Goal: Information Seeking & Learning: Check status

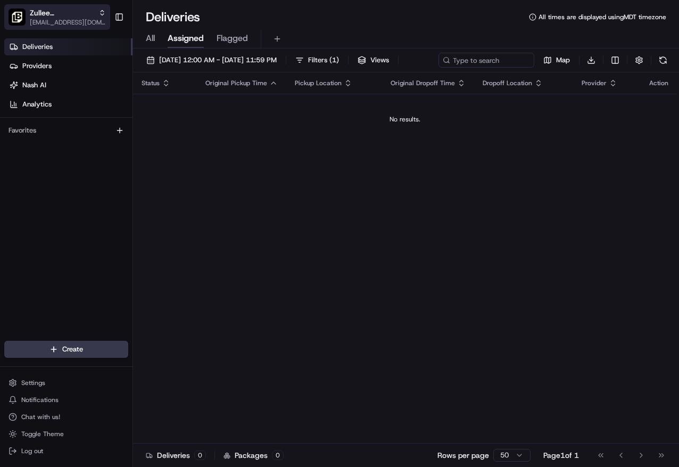
click at [28, 13] on button "Zullee Mediterrannean Grill - Meridian [EMAIL_ADDRESS][DOMAIN_NAME]" at bounding box center [57, 17] width 106 height 26
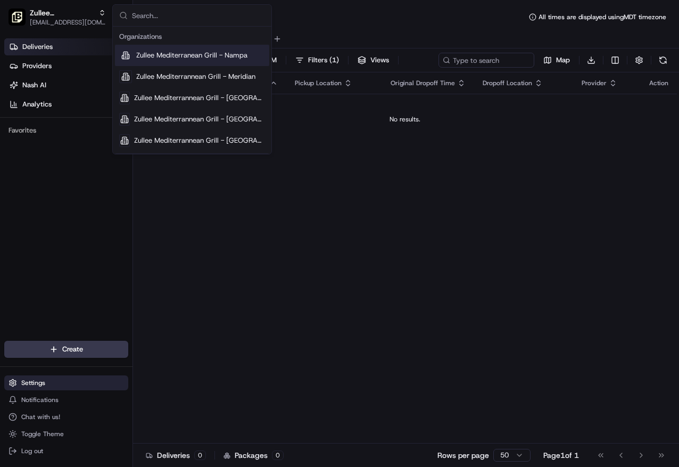
click at [44, 386] on span "Settings" at bounding box center [33, 382] width 24 height 9
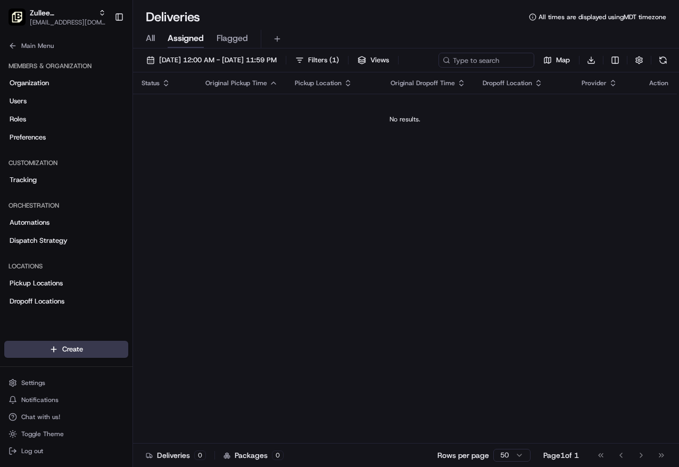
click at [309, 357] on div "Status Original Pickup Time Pickup Location Original Dropoff Time Dropoff Locat…" at bounding box center [405, 257] width 544 height 371
click at [37, 15] on span "Zullee Mediterrannean Grill - Meridian" at bounding box center [62, 12] width 64 height 11
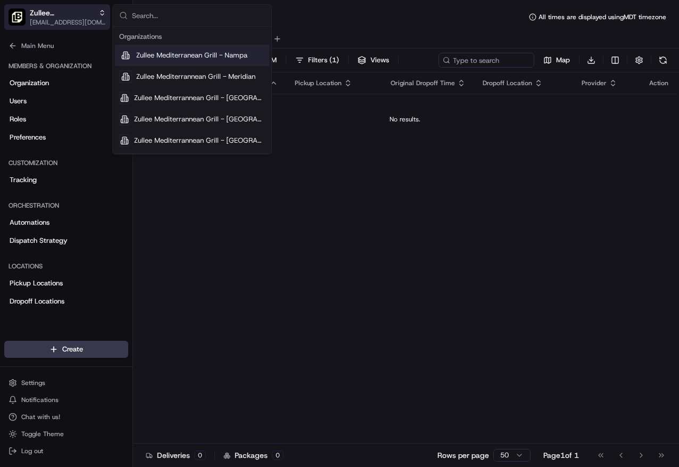
click at [105, 15] on icon "button" at bounding box center [101, 12] width 7 height 7
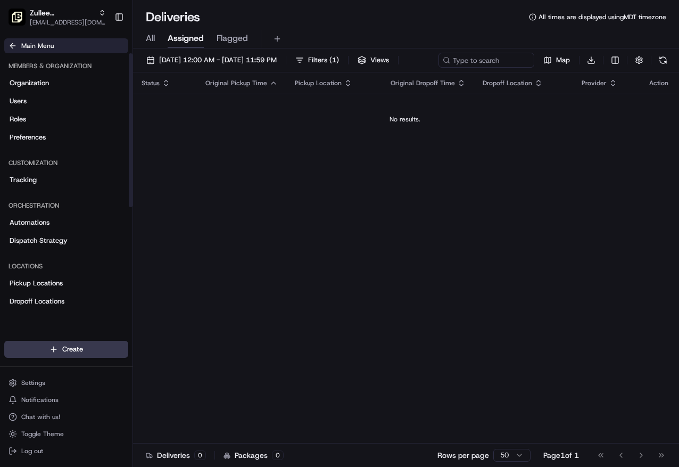
click at [42, 46] on span "Main Menu" at bounding box center [37, 46] width 32 height 9
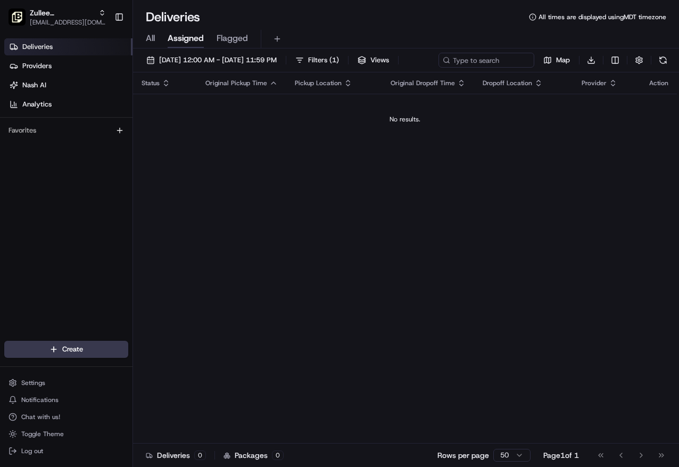
click at [56, 128] on div "Favorites" at bounding box center [66, 130] width 124 height 17
click at [56, 110] on link "Analytics" at bounding box center [68, 104] width 128 height 17
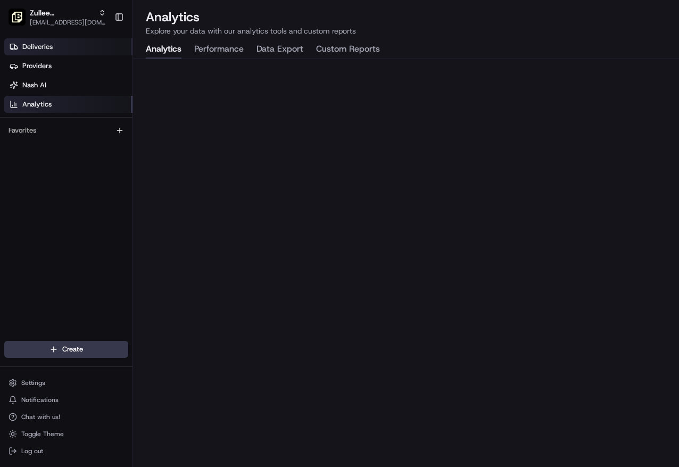
click at [34, 46] on span "Deliveries" at bounding box center [37, 47] width 30 height 10
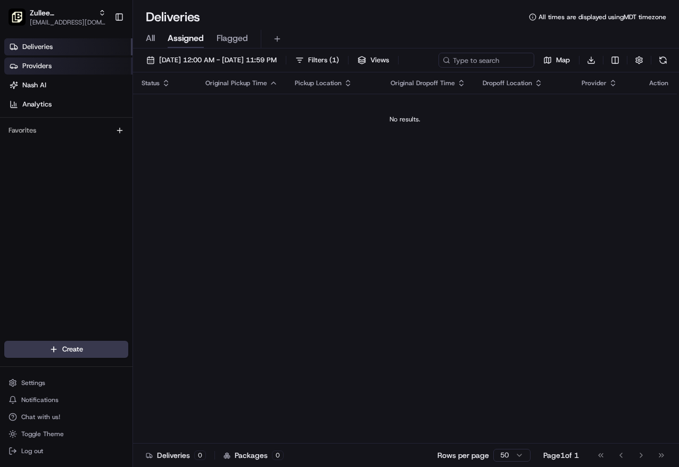
click at [38, 70] on span "Providers" at bounding box center [36, 66] width 29 height 10
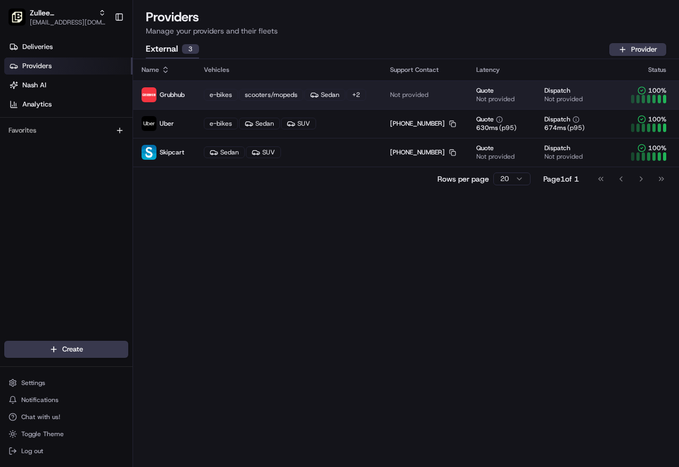
click at [170, 90] on span "Grubhub" at bounding box center [172, 94] width 25 height 9
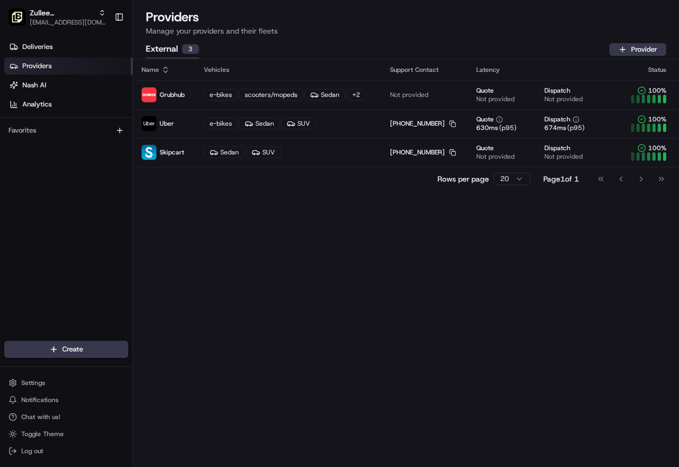
drag, startPoint x: 74, startPoint y: 271, endPoint x: 103, endPoint y: 271, distance: 28.7
click at [55, 38] on link "Deliveries" at bounding box center [68, 46] width 128 height 17
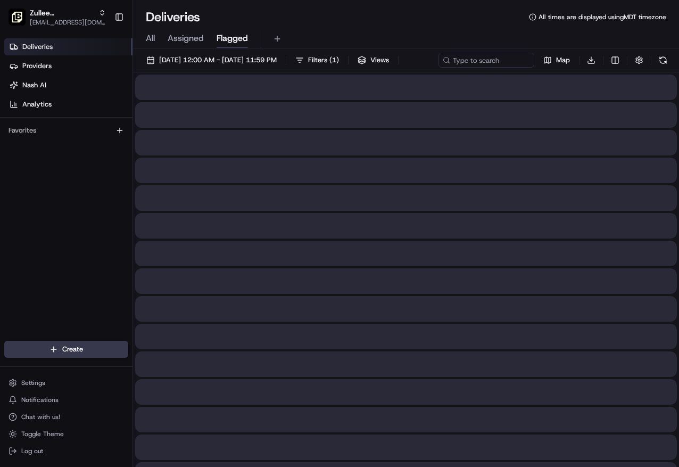
click at [238, 38] on span "Flagged" at bounding box center [232, 38] width 31 height 13
click at [153, 37] on span "All" at bounding box center [150, 38] width 9 height 13
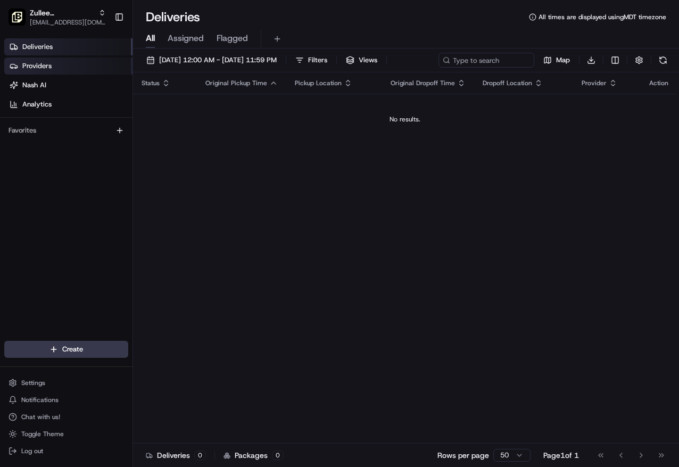
click at [36, 68] on span "Providers" at bounding box center [36, 66] width 29 height 10
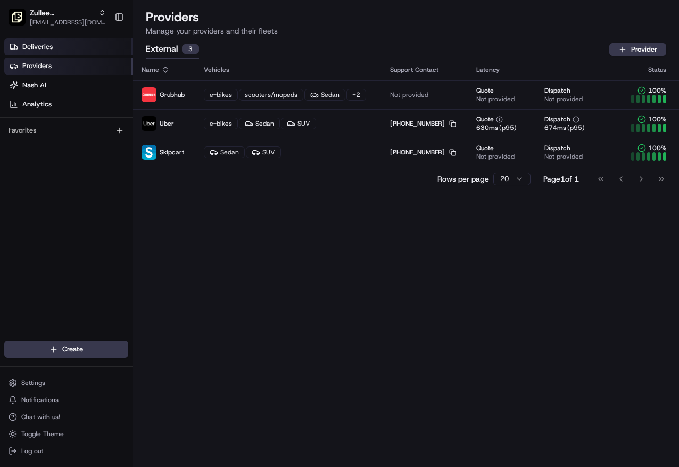
click at [35, 52] on link "Deliveries" at bounding box center [68, 46] width 128 height 17
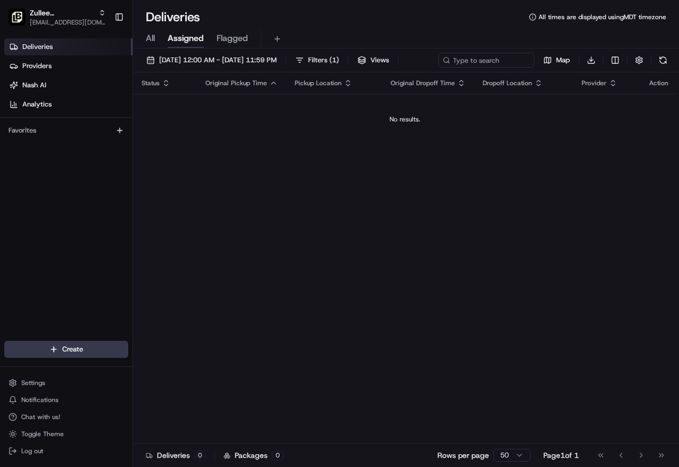
click at [243, 52] on div "[DATE] 12:00 AM - [DATE] 11:59 PM Filters ( 1 ) Views Map Download Status Origi…" at bounding box center [406, 258] width 546 height 420
click at [243, 55] on button "[DATE] 12:00 AM - [DATE] 11:59 PM" at bounding box center [212, 60] width 140 height 15
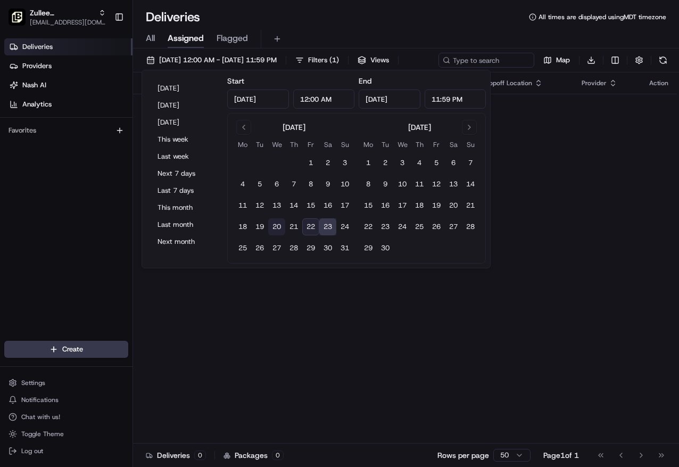
click at [281, 230] on button "20" at bounding box center [276, 226] width 17 height 17
type input "[DATE]"
click at [292, 230] on button "21" at bounding box center [293, 226] width 17 height 17
type input "[DATE]"
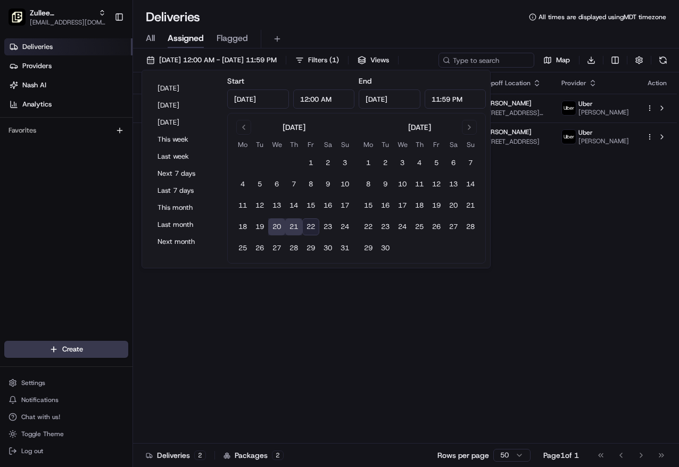
click at [311, 230] on button "22" at bounding box center [310, 226] width 17 height 17
type input "[DATE]"
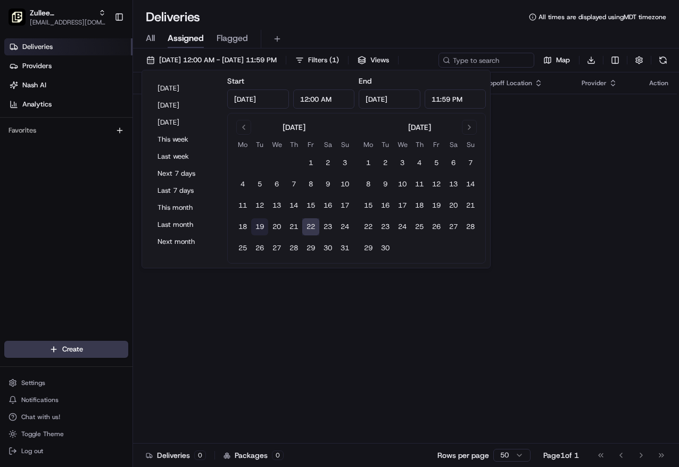
click at [267, 229] on button "19" at bounding box center [259, 226] width 17 height 17
type input "[DATE]"
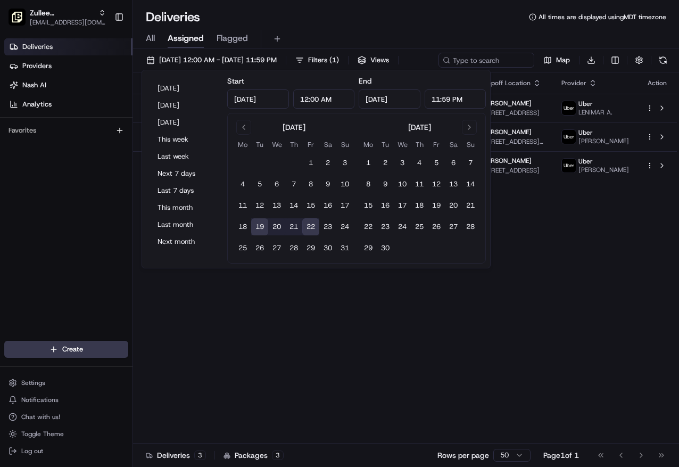
drag, startPoint x: 550, startPoint y: 228, endPoint x: 535, endPoint y: 234, distance: 16.5
click at [547, 230] on div "Status Original Pickup Time Pickup Location Original Dropoff Time Dropoff Locat…" at bounding box center [405, 257] width 544 height 371
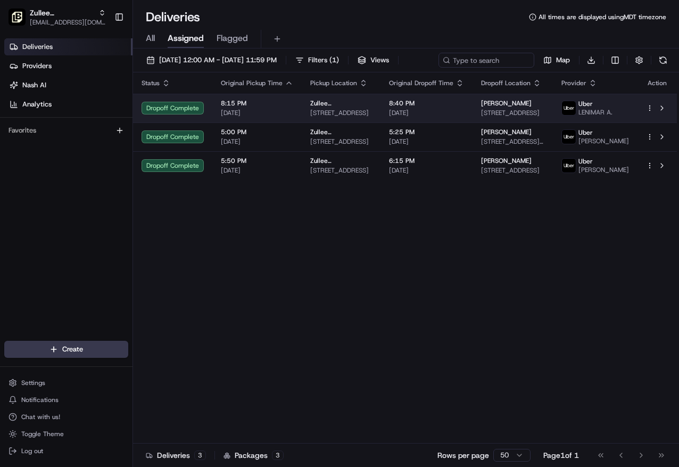
click at [296, 122] on td "8:15 PM [DATE]" at bounding box center [256, 108] width 89 height 29
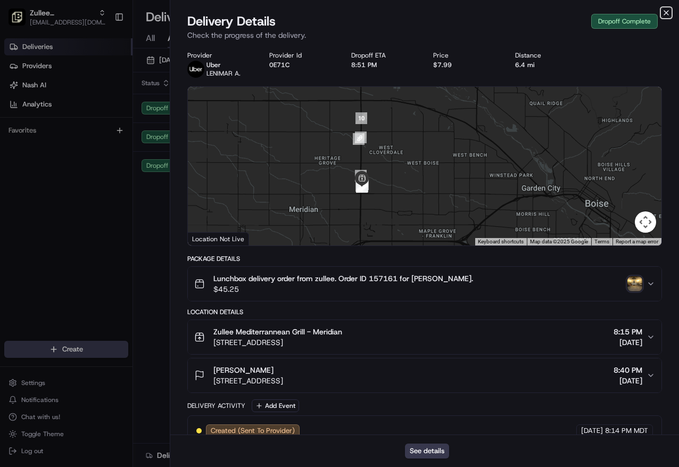
click at [666, 9] on icon "button" at bounding box center [666, 13] width 9 height 9
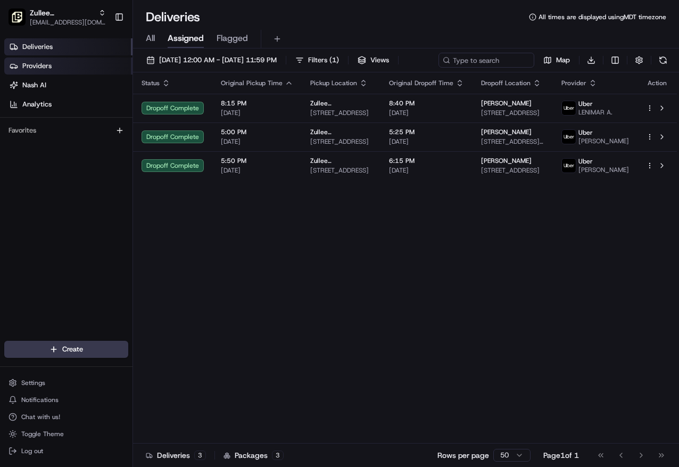
click at [29, 64] on span "Providers" at bounding box center [36, 66] width 29 height 10
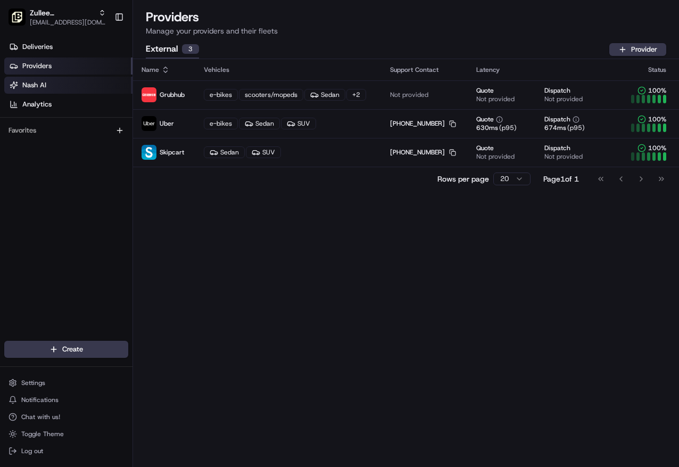
click at [47, 87] on link "Nash AI" at bounding box center [68, 85] width 128 height 17
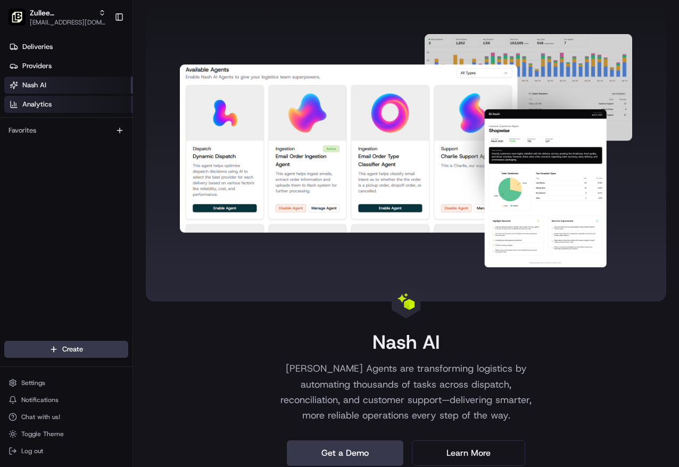
click at [60, 108] on link "Analytics" at bounding box center [68, 104] width 128 height 17
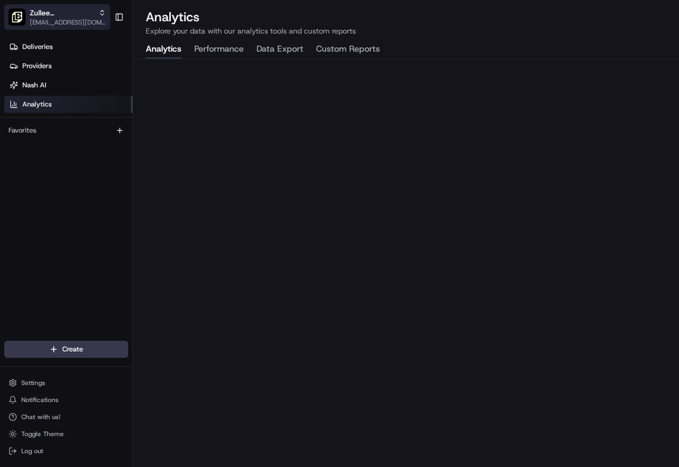
click at [98, 15] on div "Zullee Mediterrannean Grill - Meridian" at bounding box center [68, 12] width 76 height 11
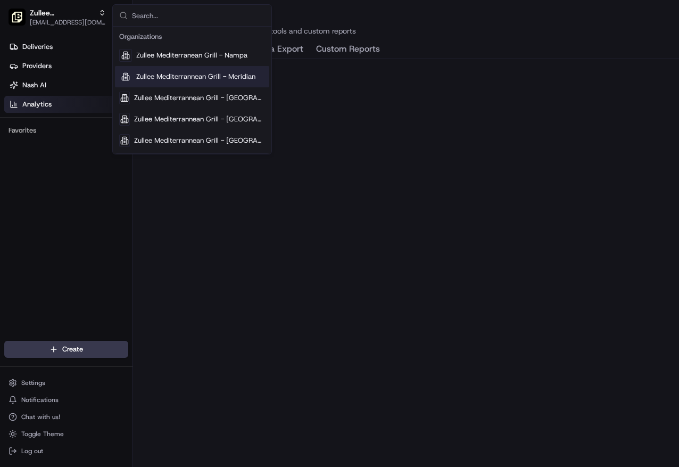
click at [370, 57] on button "Custom Reports" at bounding box center [348, 49] width 64 height 18
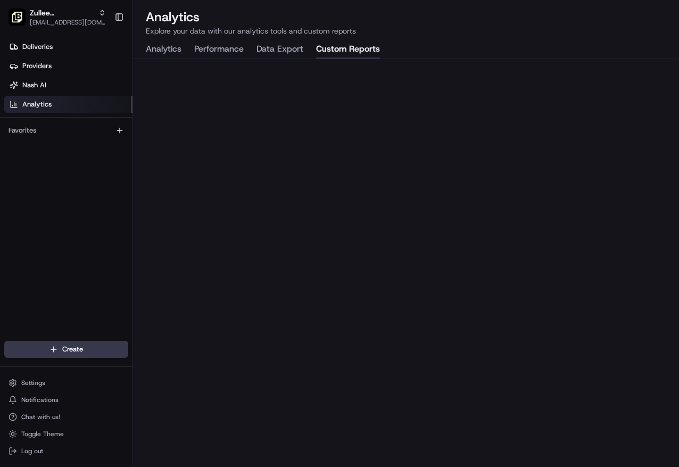
click at [291, 45] on button "Data Export" at bounding box center [280, 49] width 47 height 18
click at [76, 53] on link "Deliveries" at bounding box center [68, 46] width 128 height 17
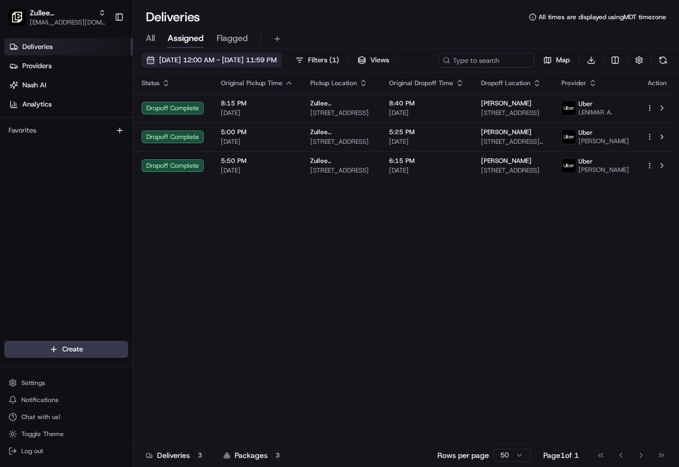
click at [259, 58] on span "[DATE] 12:00 AM - [DATE] 11:59 PM" at bounding box center [218, 60] width 118 height 10
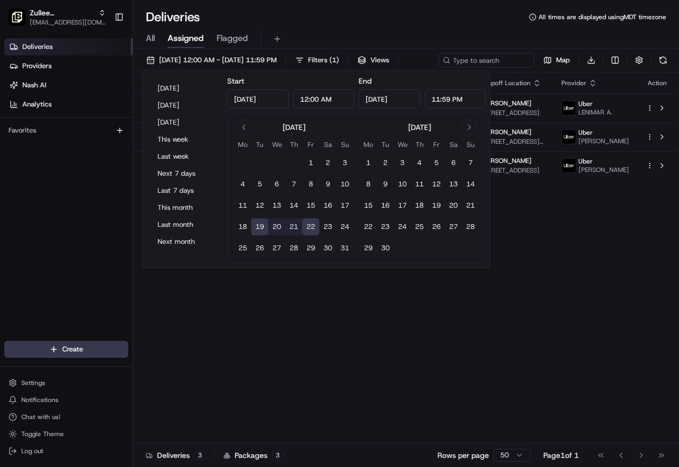
drag, startPoint x: 313, startPoint y: 228, endPoint x: 312, endPoint y: 221, distance: 7.0
click at [312, 221] on button "22" at bounding box center [310, 226] width 17 height 17
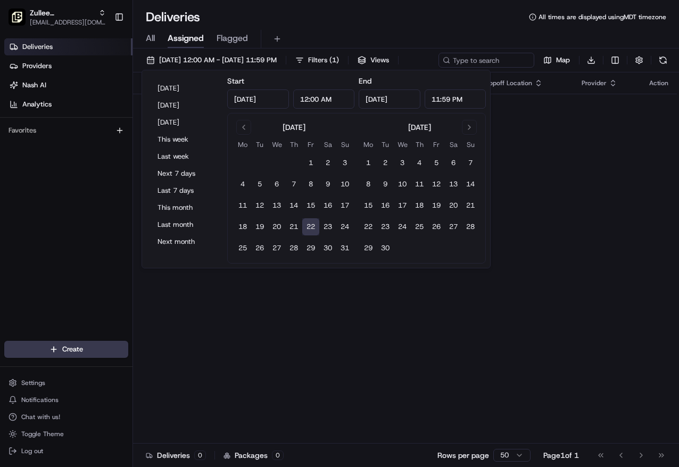
click at [255, 227] on button "19" at bounding box center [259, 226] width 17 height 17
type input "[DATE]"
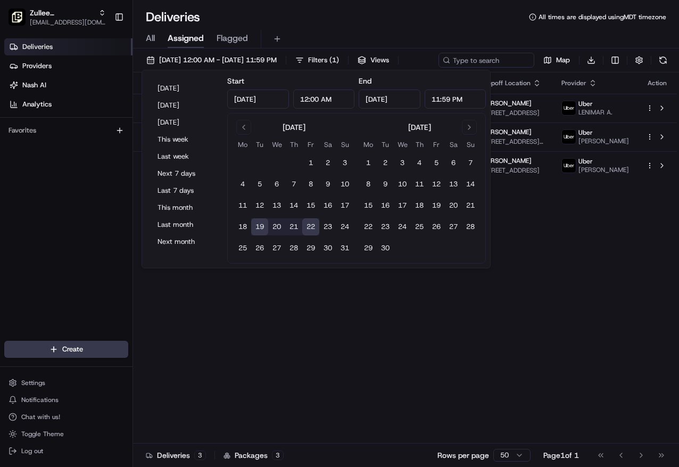
click at [266, 227] on button "19" at bounding box center [259, 226] width 17 height 17
type input "[DATE]"
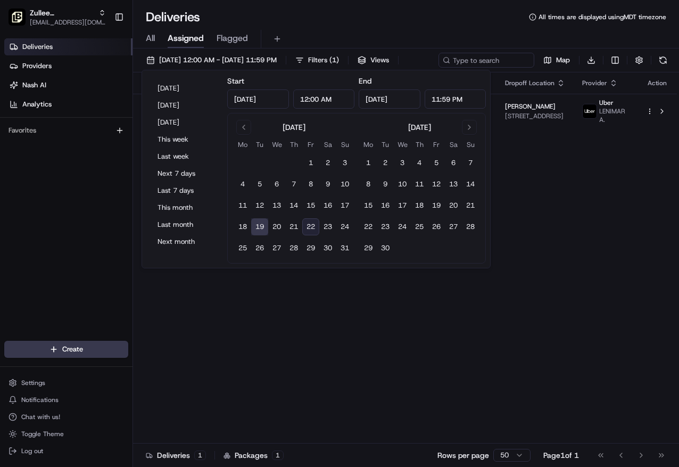
click at [415, 286] on div "Status Original Pickup Time Pickup Location Original Dropoff Time Dropoff Locat…" at bounding box center [405, 257] width 544 height 371
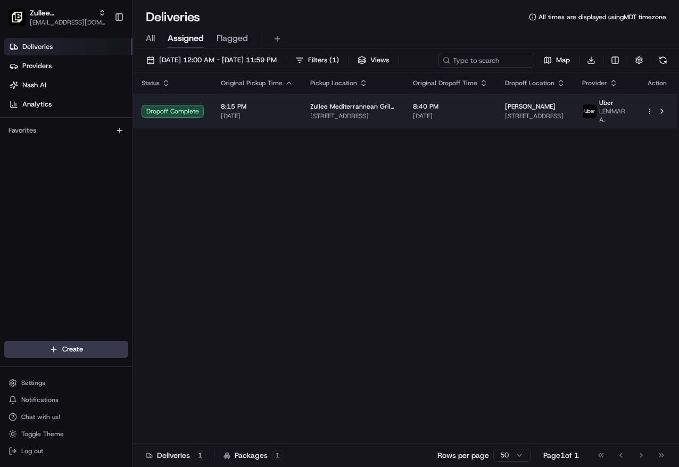
click at [279, 120] on span "[DATE]" at bounding box center [257, 116] width 72 height 9
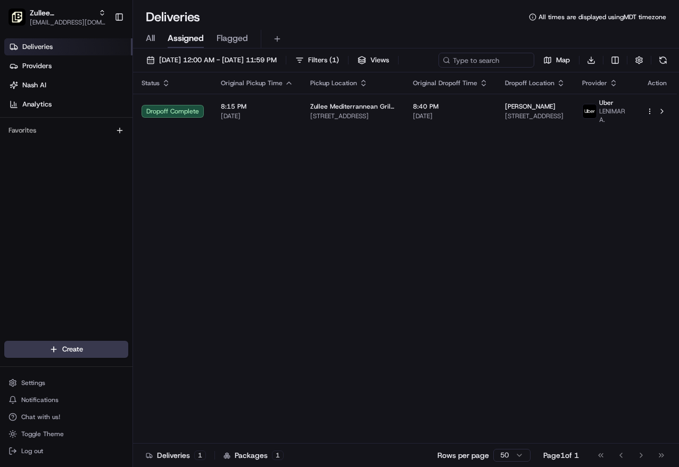
click at [143, 36] on div "All Assigned Flagged" at bounding box center [406, 39] width 546 height 19
click at [155, 35] on div "All Assigned Flagged" at bounding box center [406, 39] width 546 height 19
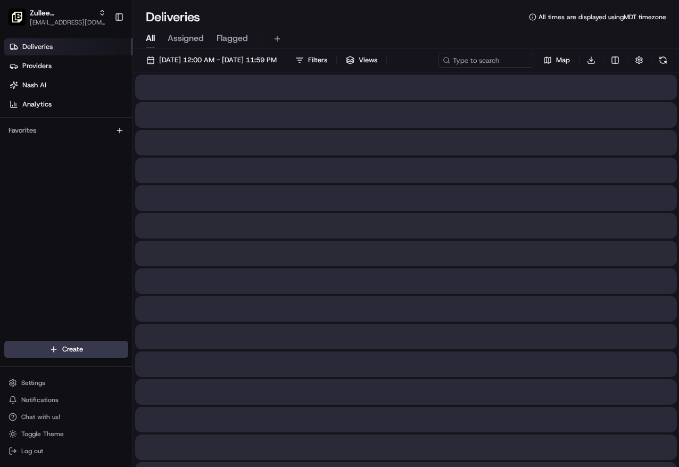
click at [152, 35] on span "All" at bounding box center [150, 38] width 9 height 13
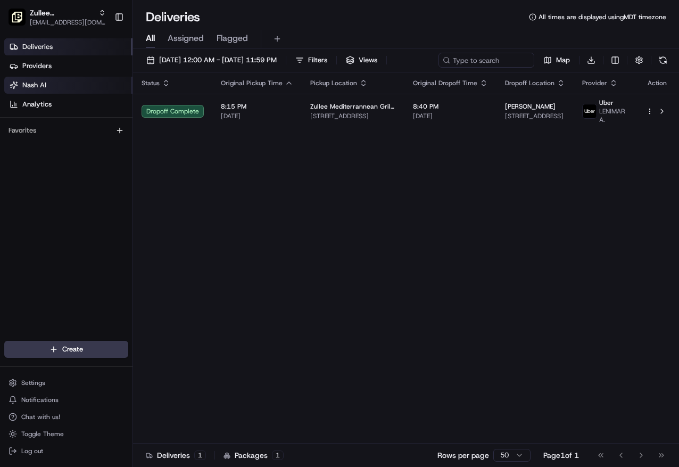
click at [38, 91] on link "Nash AI" at bounding box center [68, 85] width 128 height 17
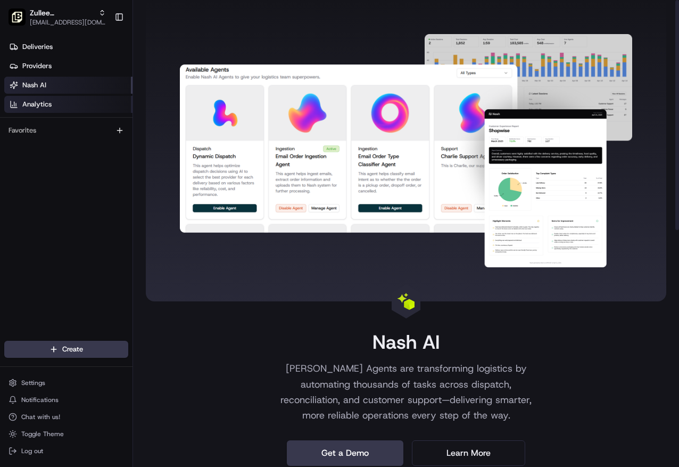
click at [70, 111] on link "Analytics" at bounding box center [68, 104] width 128 height 17
